Goal: Complete application form

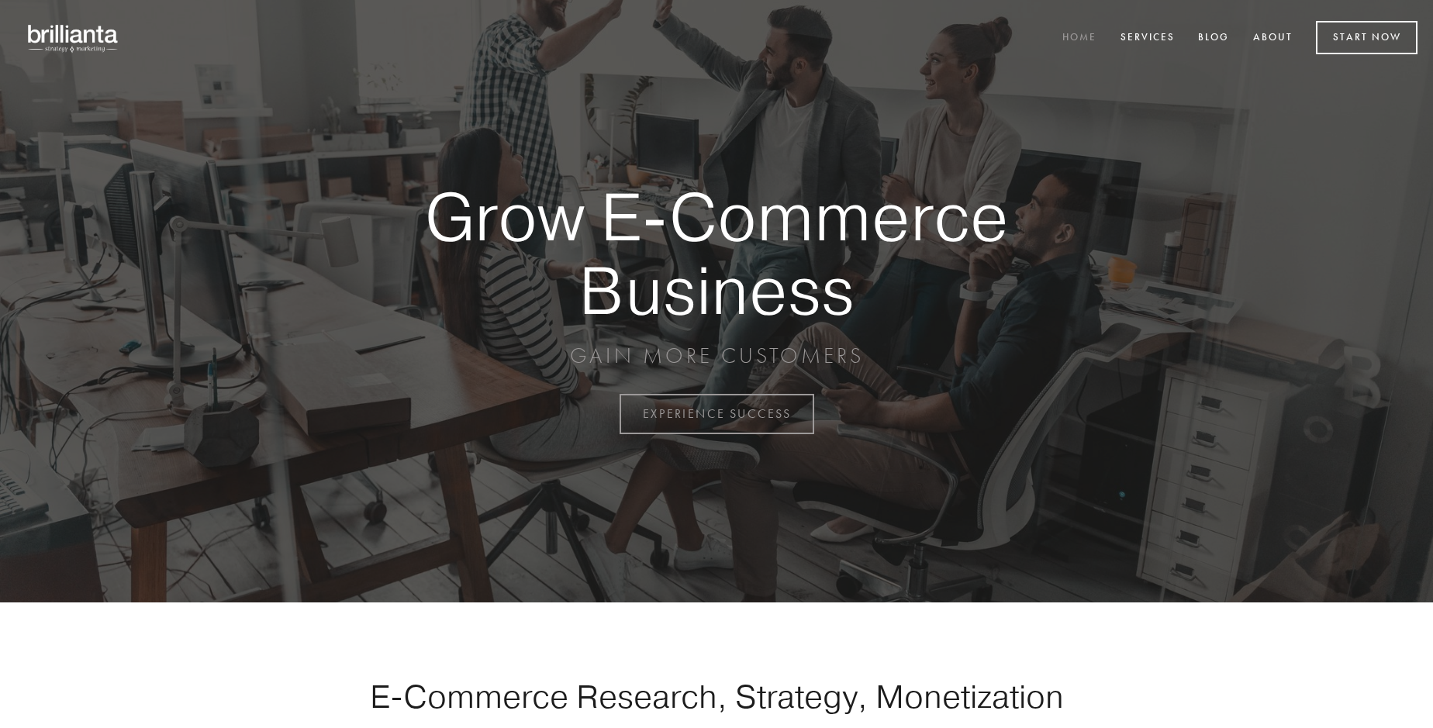
scroll to position [4064, 0]
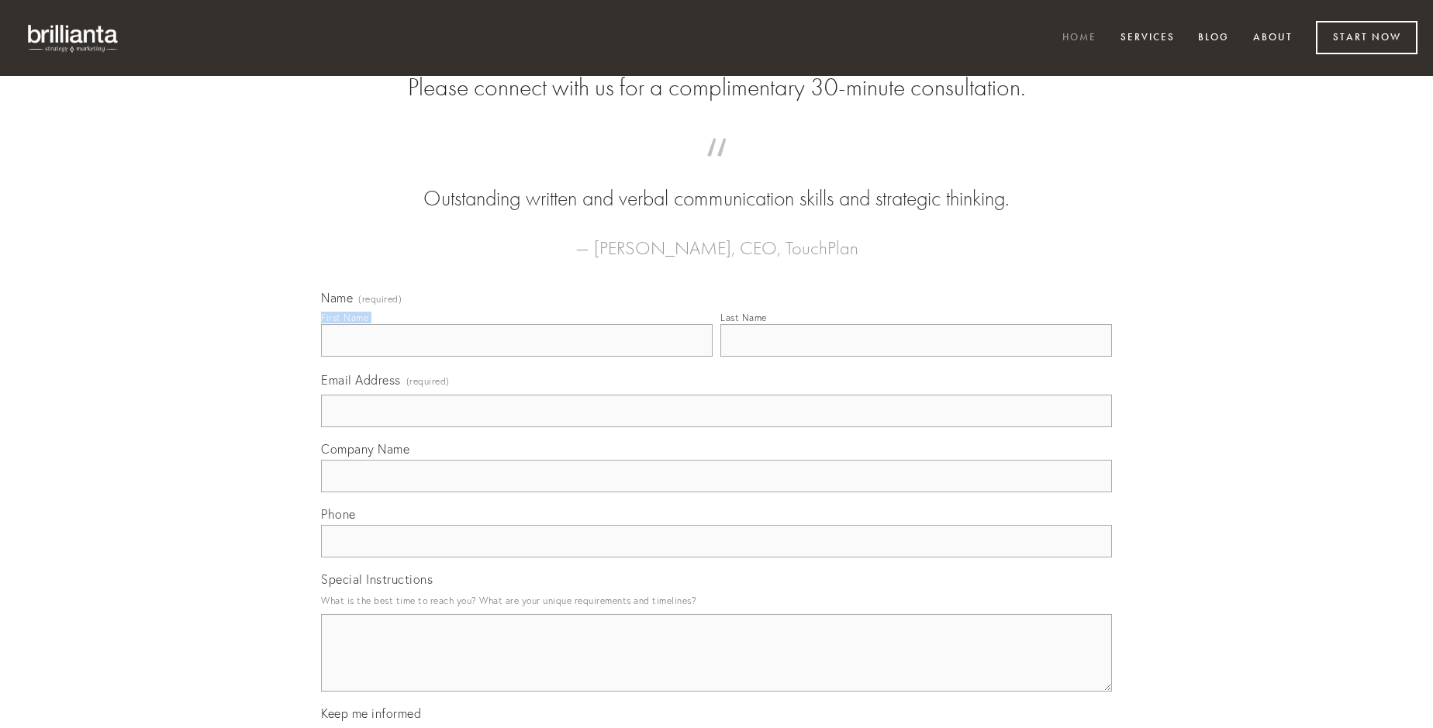
type input "[PERSON_NAME]"
click at [916, 357] on input "Last Name" at bounding box center [915, 340] width 391 height 33
type input "[PERSON_NAME]"
click at [716, 427] on input "Email Address (required)" at bounding box center [716, 411] width 791 height 33
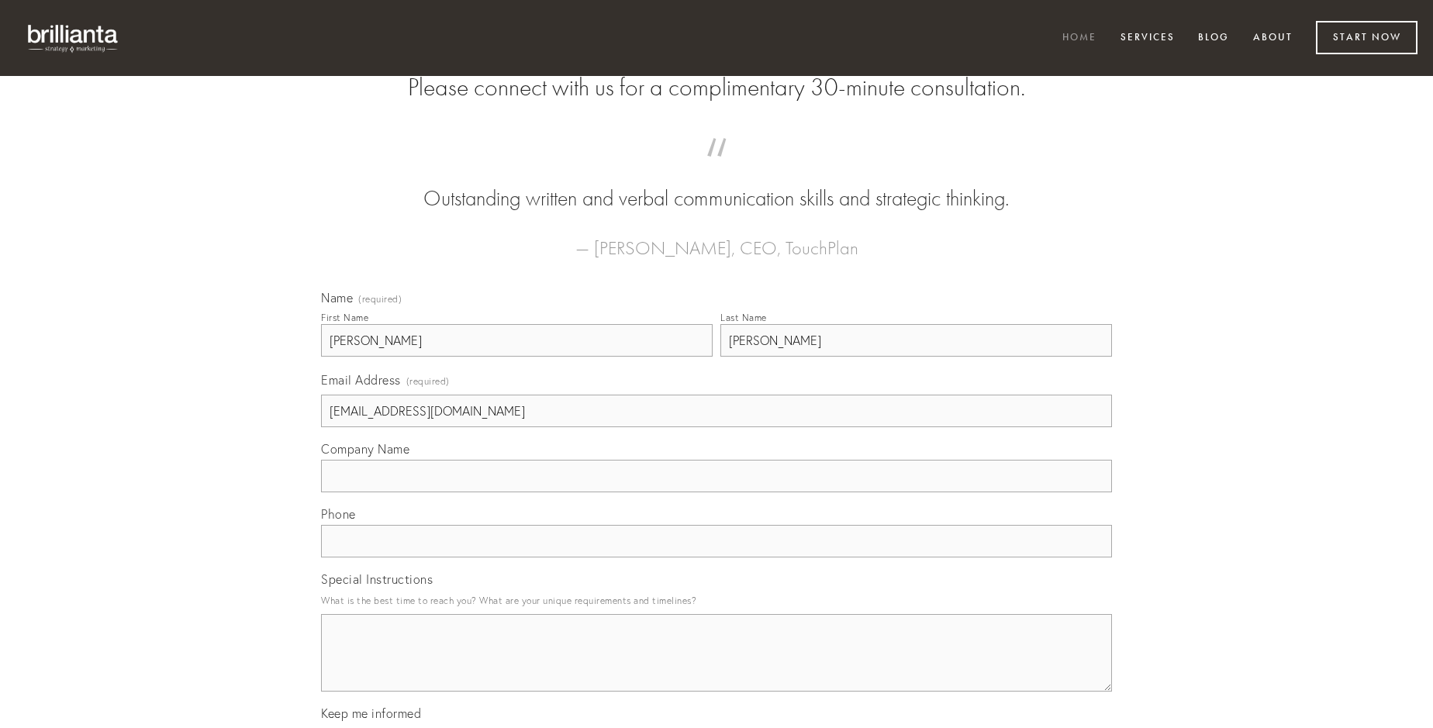
type input "[EMAIL_ADDRESS][DOMAIN_NAME]"
click at [716, 492] on input "Company Name" at bounding box center [716, 476] width 791 height 33
type input "vetus"
click at [716, 557] on input "text" at bounding box center [716, 541] width 791 height 33
click at [716, 667] on textarea "Special Instructions" at bounding box center [716, 653] width 791 height 78
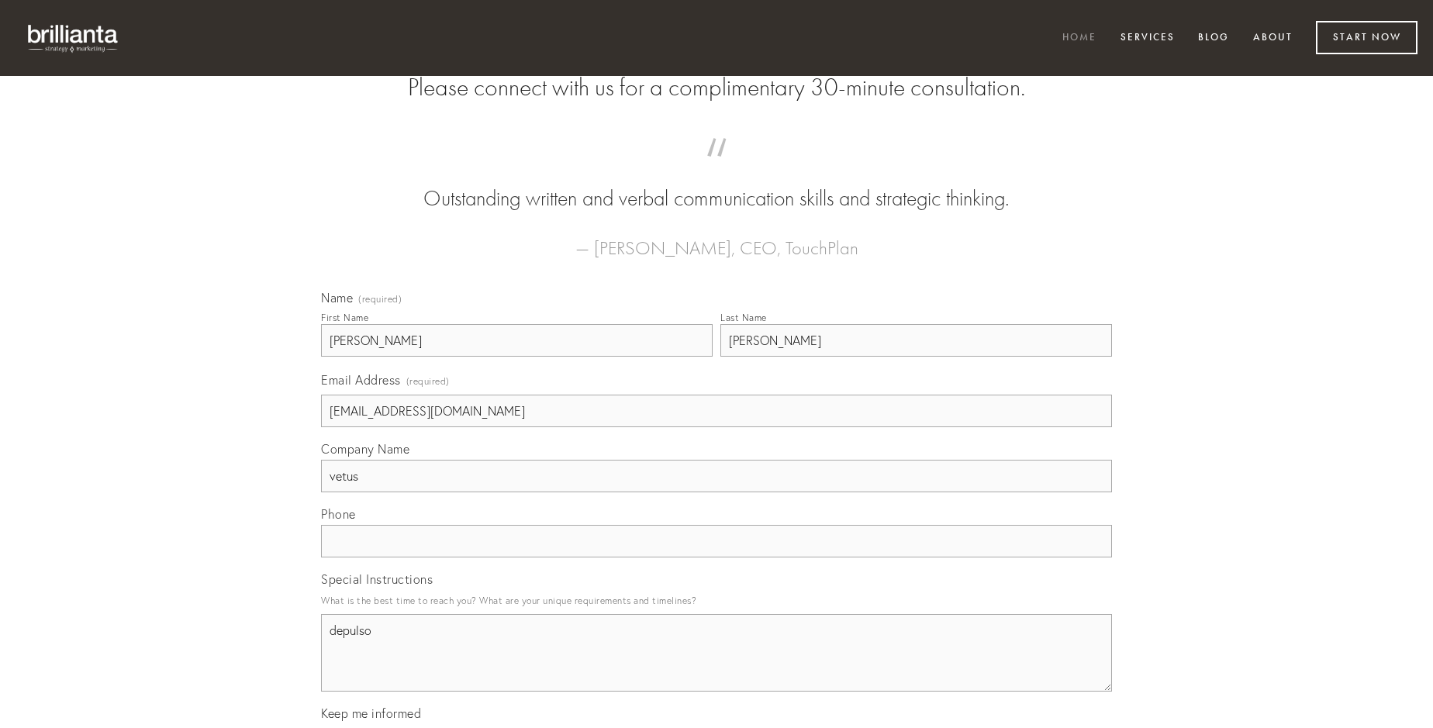
type textarea "depulso"
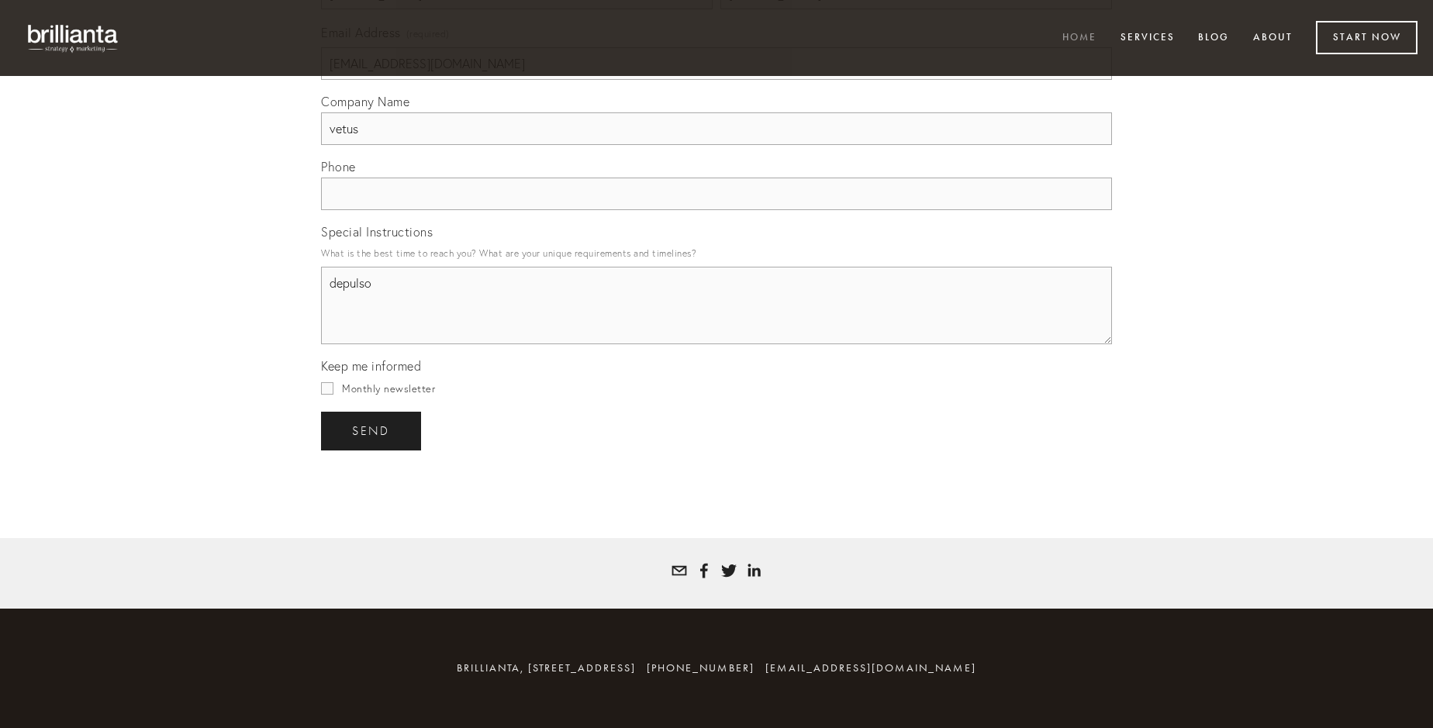
click at [372, 430] on span "send" at bounding box center [371, 431] width 38 height 14
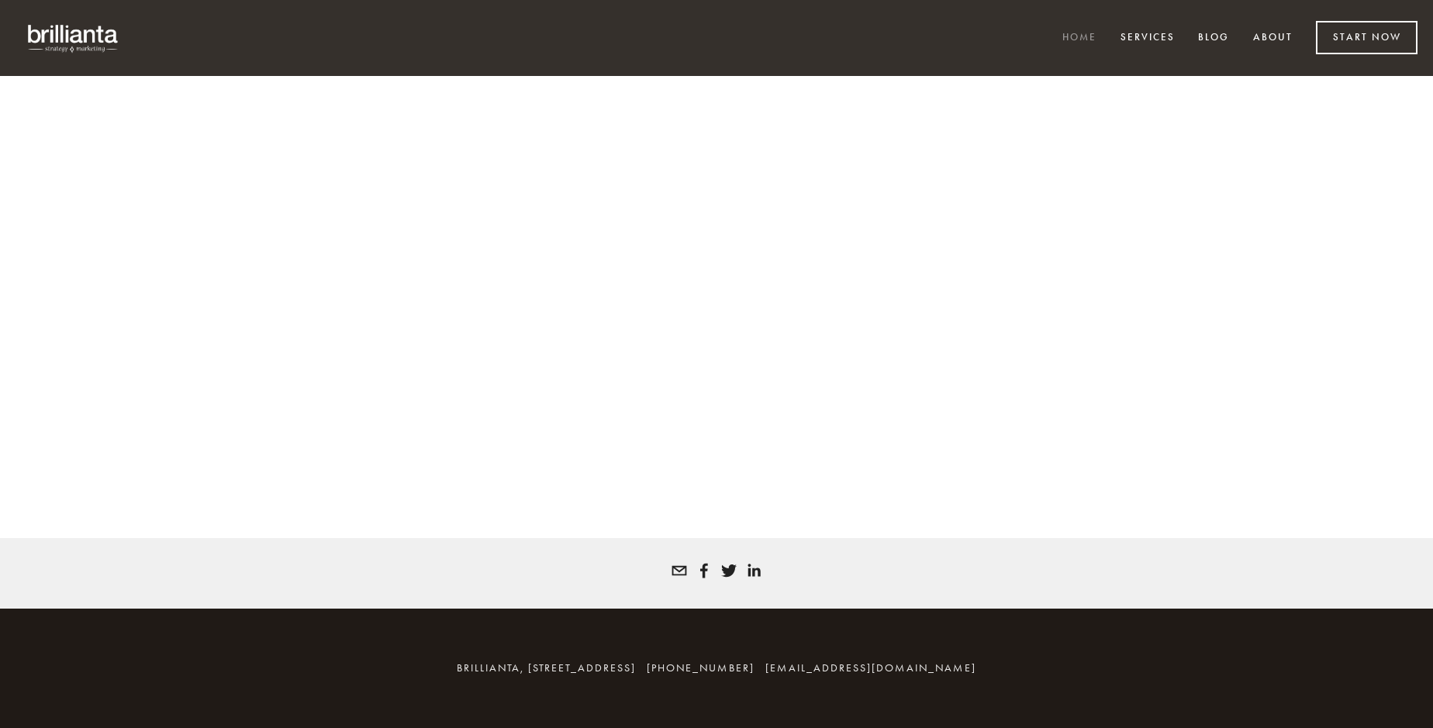
scroll to position [4043, 0]
